Goal: Information Seeking & Learning: Learn about a topic

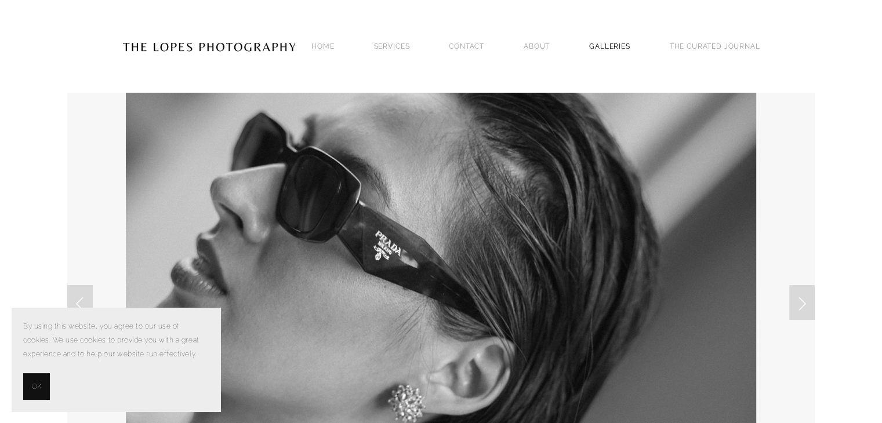
click at [613, 45] on link "GALLERIES" at bounding box center [609, 46] width 41 height 16
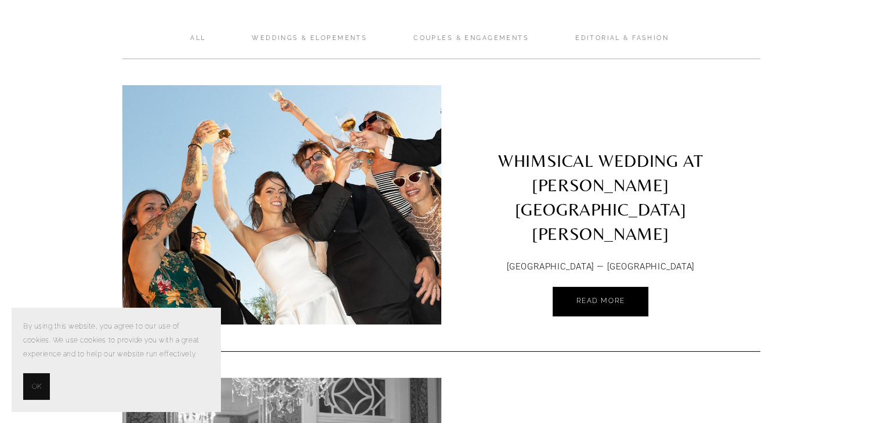
scroll to position [72, 0]
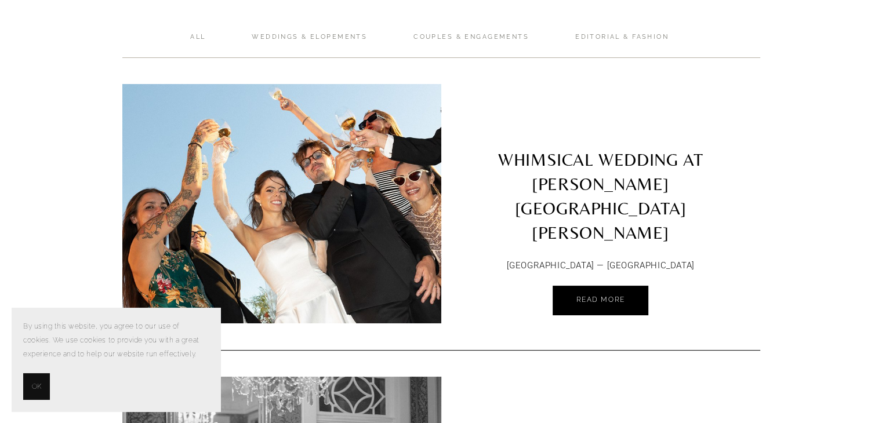
click at [32, 389] on span "OK" at bounding box center [36, 387] width 9 height 14
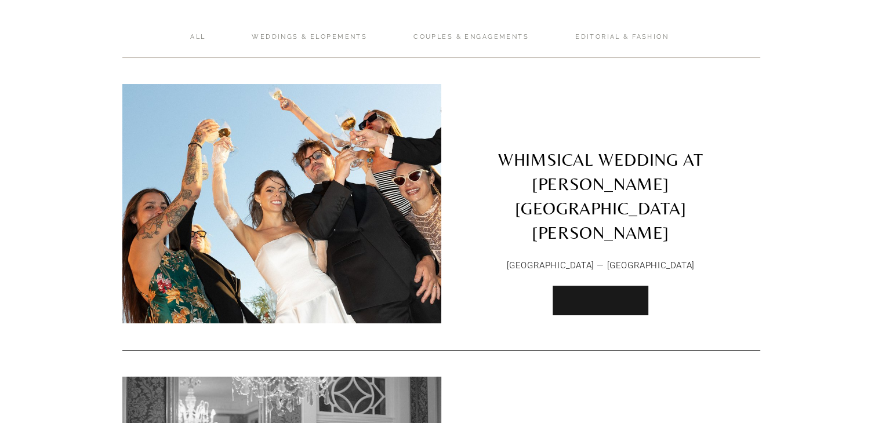
click at [570, 286] on link "Read More" at bounding box center [600, 301] width 95 height 30
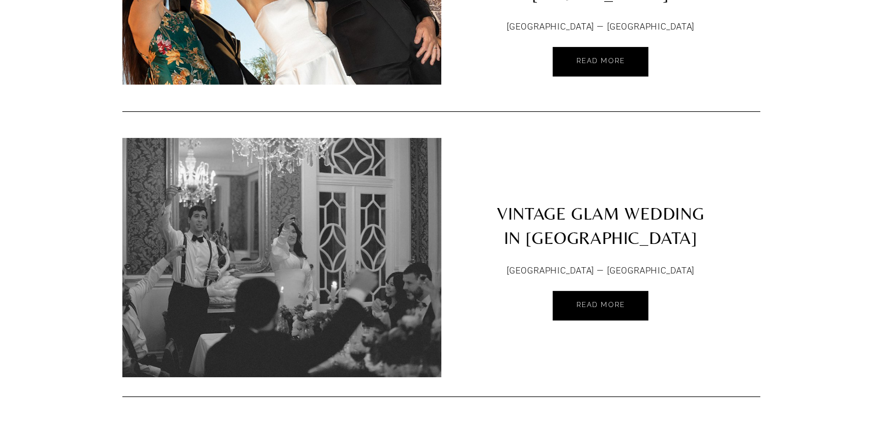
scroll to position [330, 0]
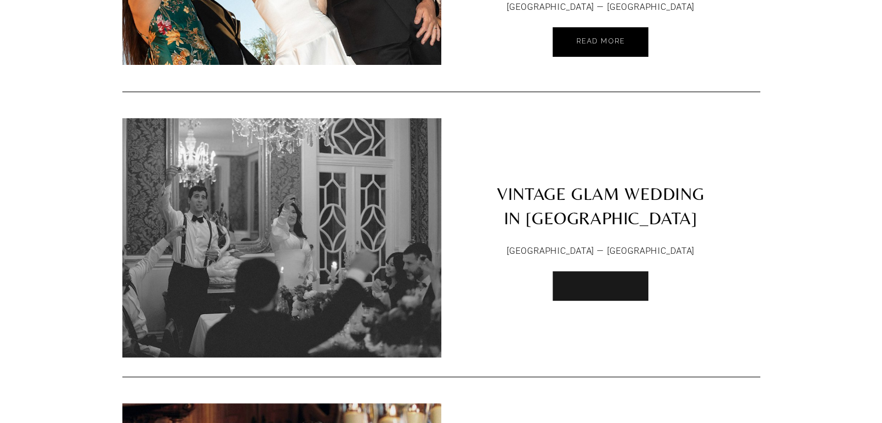
click at [597, 282] on link "Read More" at bounding box center [600, 286] width 95 height 30
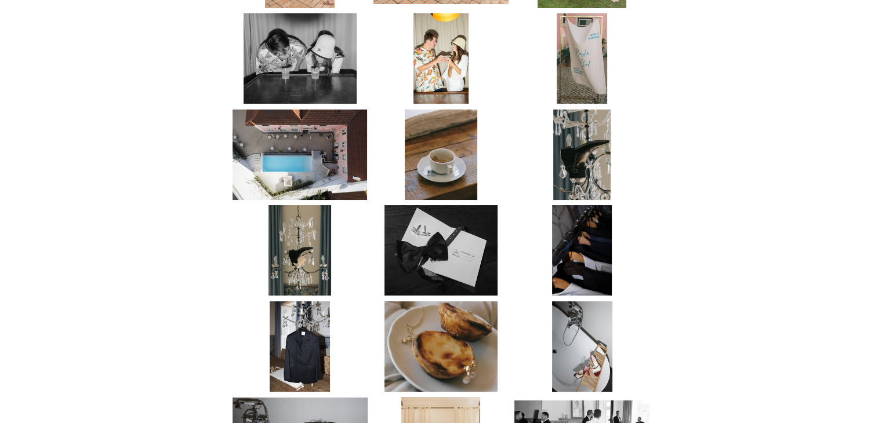
scroll to position [1534, 0]
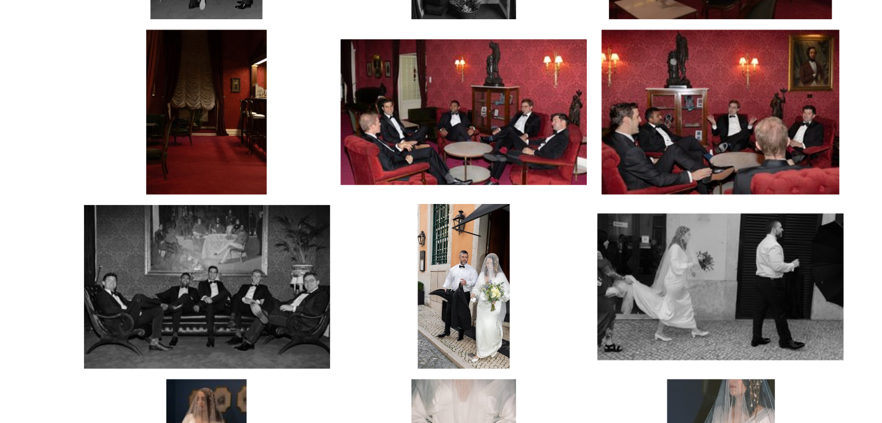
scroll to position [1558, 0]
